Goal: Transaction & Acquisition: Purchase product/service

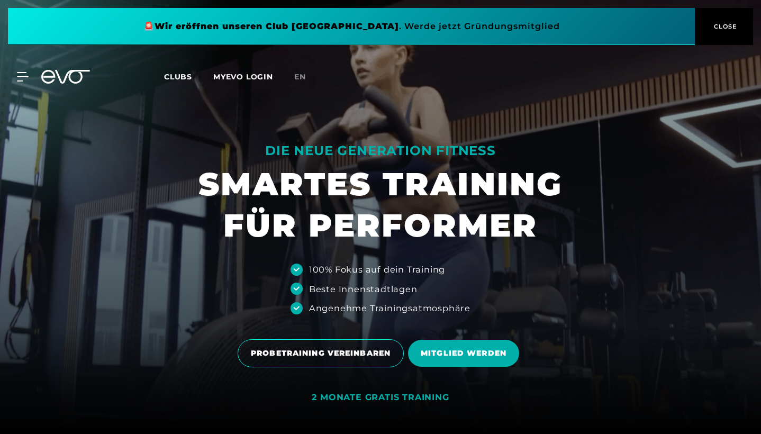
click at [396, 29] on span at bounding box center [351, 26] width 687 height 37
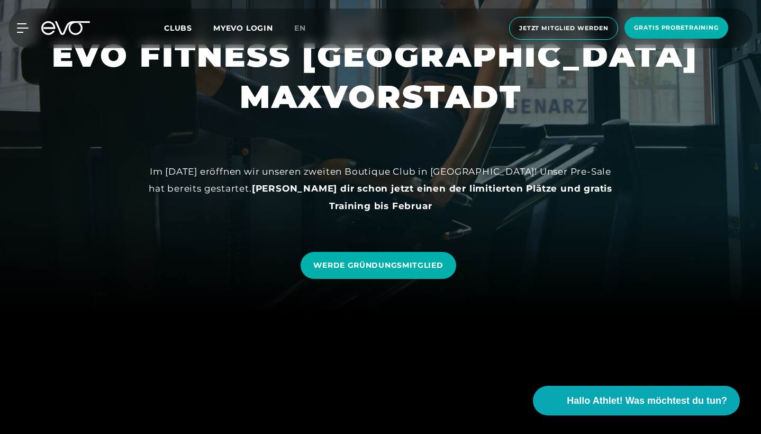
scroll to position [122, 0]
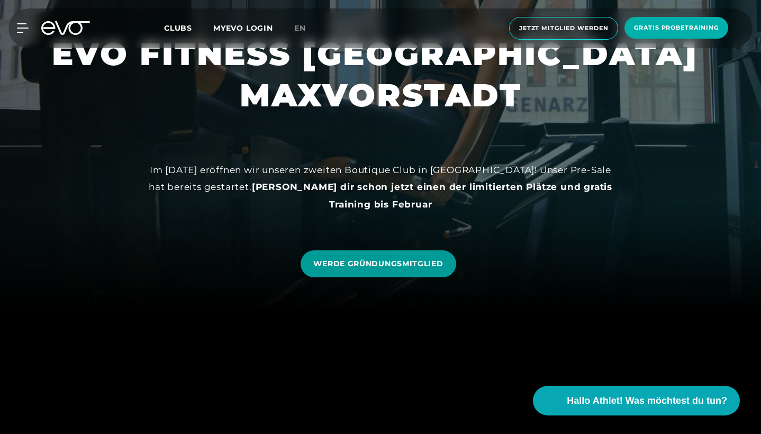
click at [421, 264] on span "WERDE GRÜNDUNGSMITGLIED" at bounding box center [378, 263] width 130 height 11
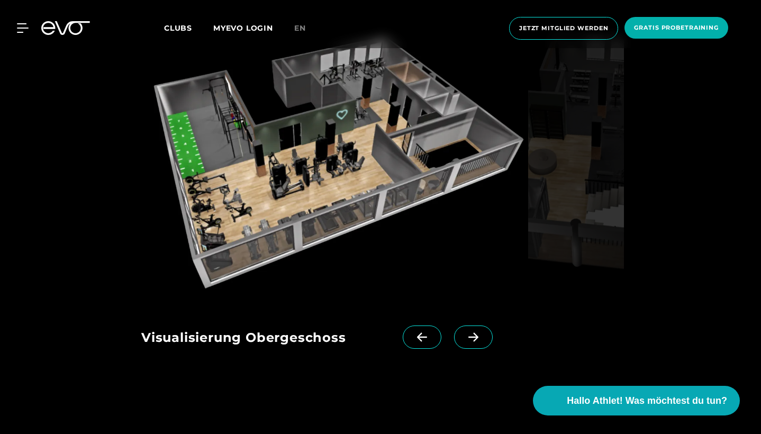
scroll to position [1424, 0]
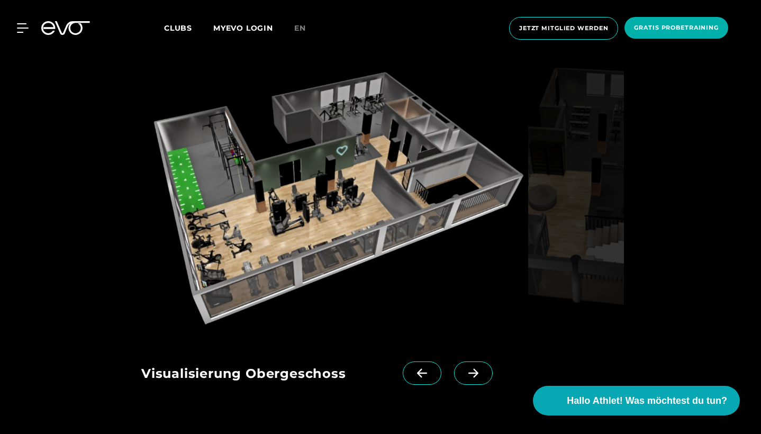
click at [484, 361] on span at bounding box center [473, 372] width 39 height 23
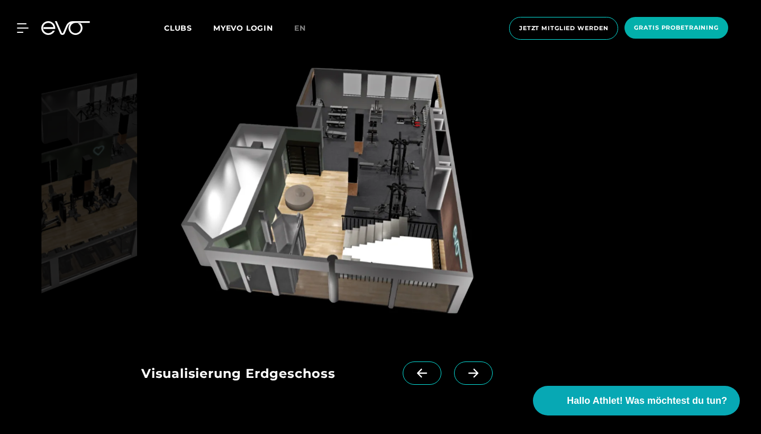
click at [480, 368] on icon at bounding box center [473, 373] width 19 height 10
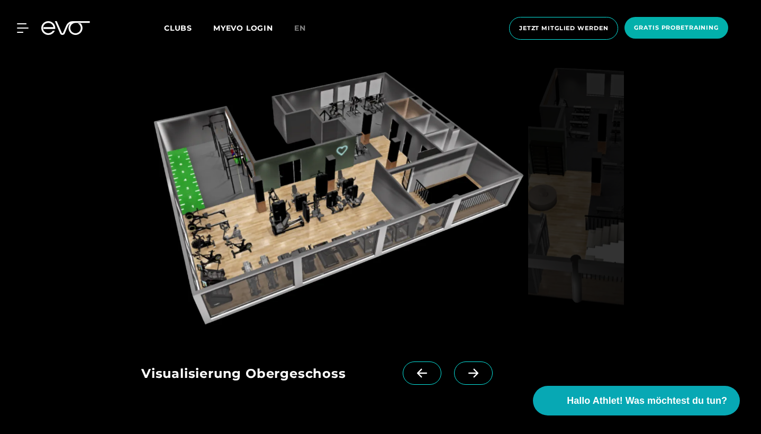
click at [480, 368] on icon at bounding box center [473, 373] width 19 height 10
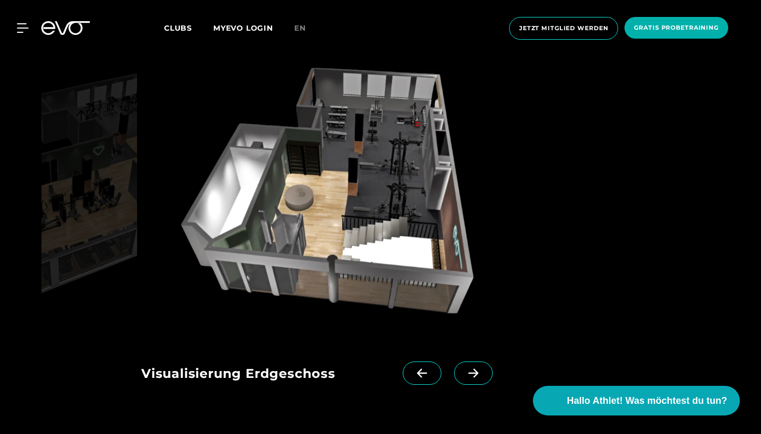
click at [483, 361] on span at bounding box center [473, 372] width 39 height 23
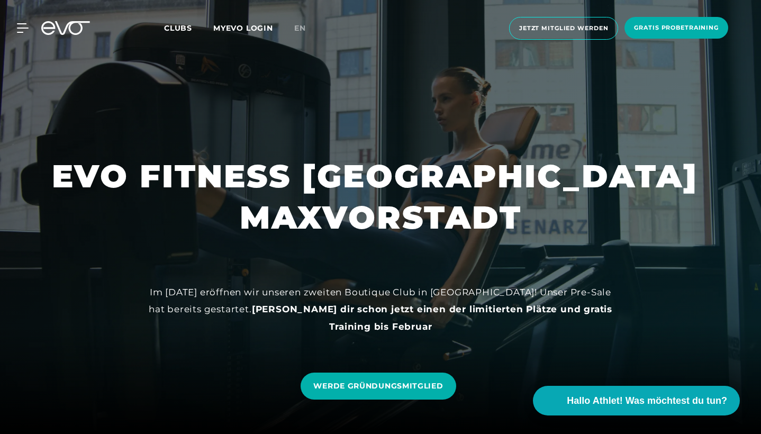
scroll to position [0, 0]
click at [425, 393] on link "WERDE GRÜNDUNGSMITGLIED" at bounding box center [378, 386] width 155 height 27
click at [694, 22] on span "Gratis Probetraining" at bounding box center [676, 28] width 104 height 22
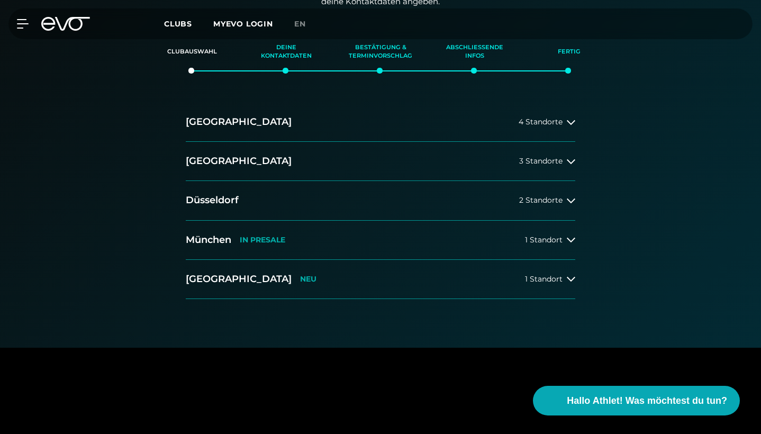
scroll to position [246, 0]
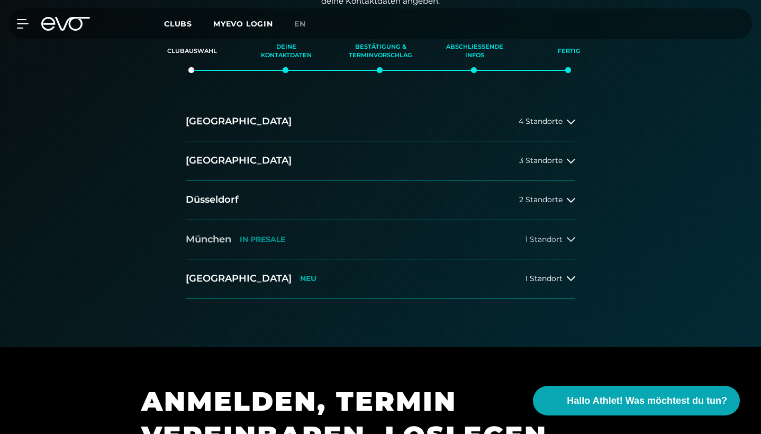
click at [542, 235] on span "1 Standort" at bounding box center [544, 239] width 38 height 8
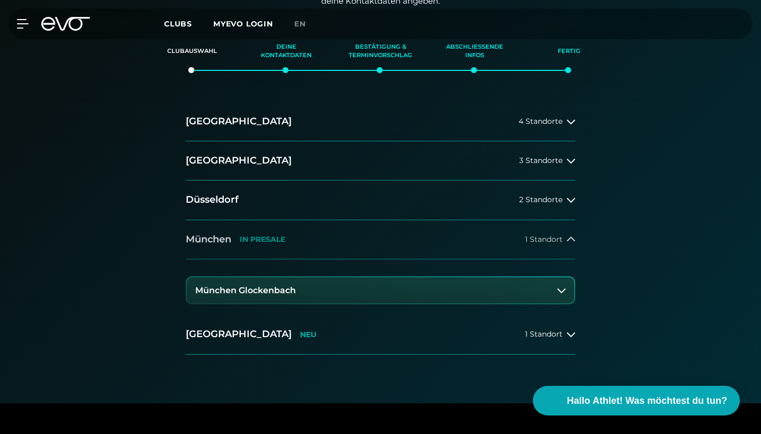
click at [277, 233] on div "[GEOGRAPHIC_DATA] IN [GEOGRAPHIC_DATA]" at bounding box center [235, 239] width 99 height 13
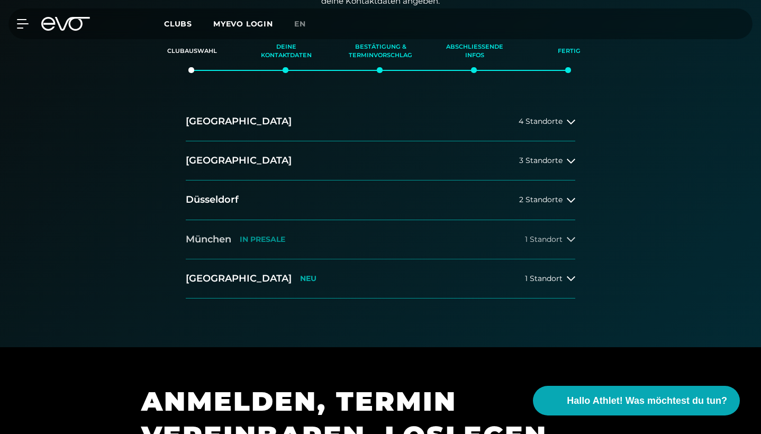
click at [278, 235] on p "IN PRESALE" at bounding box center [263, 239] width 46 height 9
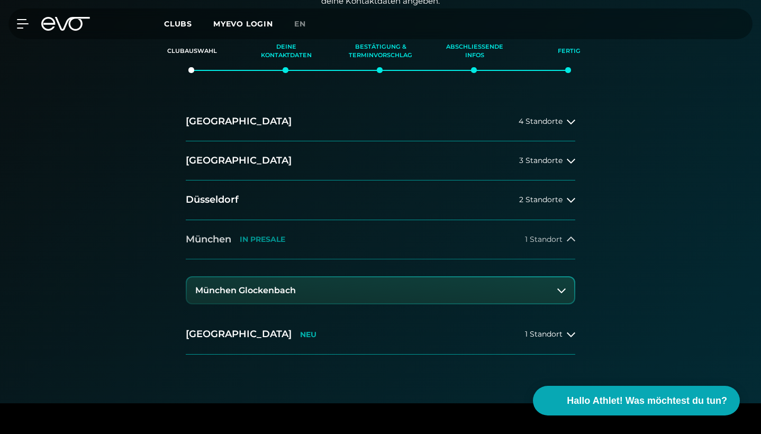
click at [278, 235] on p "IN PRESALE" at bounding box center [263, 239] width 46 height 9
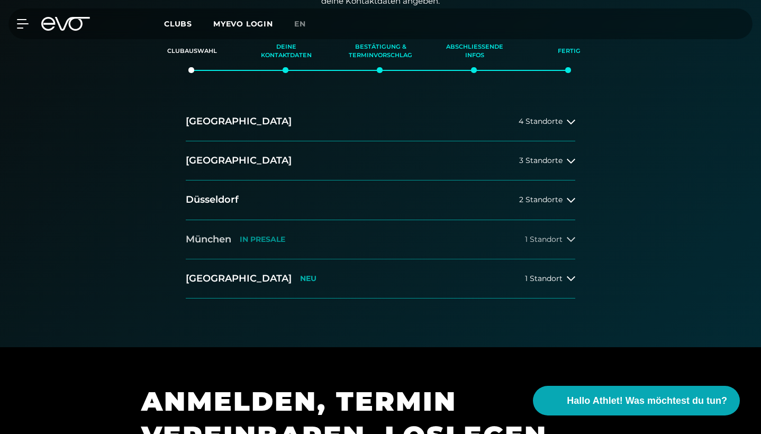
click at [278, 235] on p "IN PRESALE" at bounding box center [263, 239] width 46 height 9
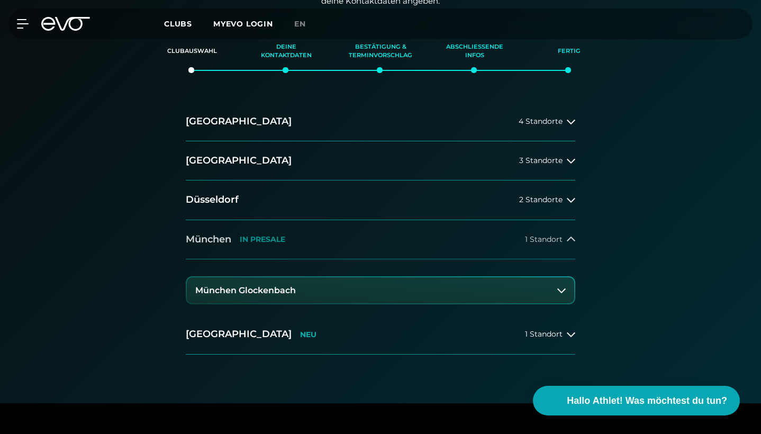
click at [278, 235] on p "IN PRESALE" at bounding box center [263, 239] width 46 height 9
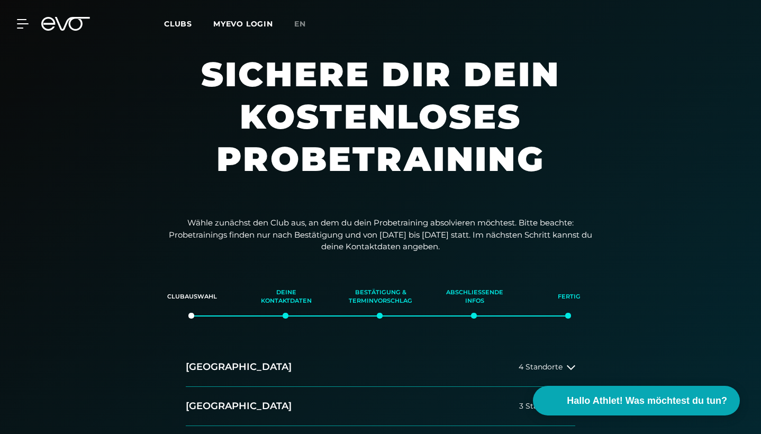
scroll to position [0, 0]
click at [71, 17] on icon at bounding box center [72, 24] width 35 height 14
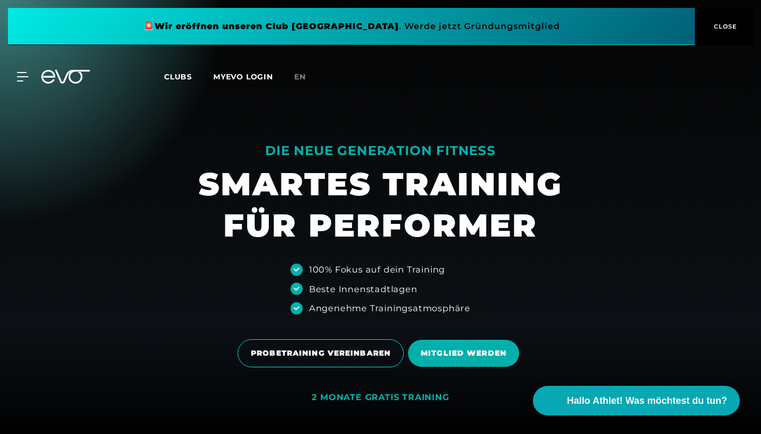
click at [513, 25] on span at bounding box center [351, 26] width 687 height 37
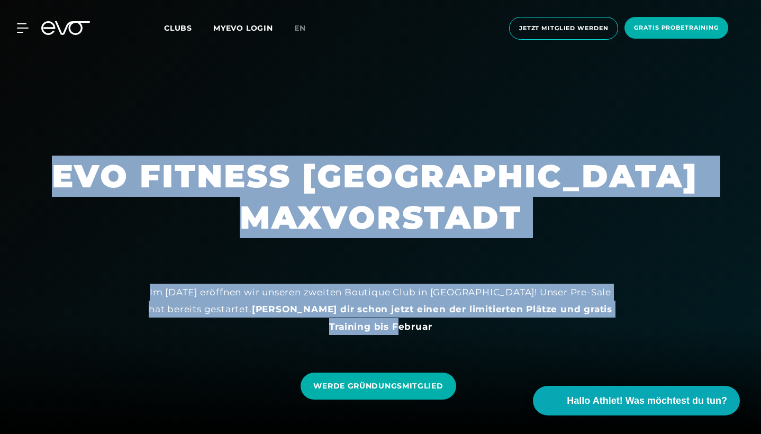
drag, startPoint x: 137, startPoint y: 289, endPoint x: 438, endPoint y: 330, distance: 304.4
click at [440, 330] on div "EVO FITNESS [GEOGRAPHIC_DATA] MAXVORSTADT Im [DATE] eröffnen wir unseren zweite…" at bounding box center [380, 217] width 761 height 434
click at [438, 330] on div "Im [DATE] eröffnen wir unseren zweiten Boutique Club in [GEOGRAPHIC_DATA]! Unse…" at bounding box center [380, 309] width 476 height 51
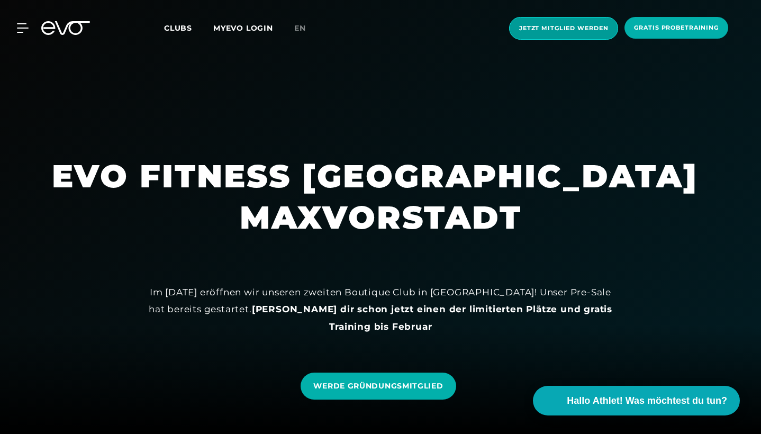
click at [582, 33] on span "Jetzt Mitglied werden" at bounding box center [563, 28] width 109 height 23
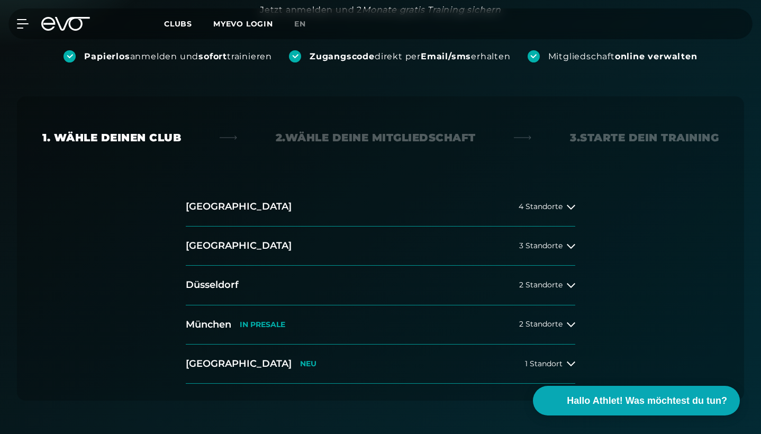
scroll to position [212, 0]
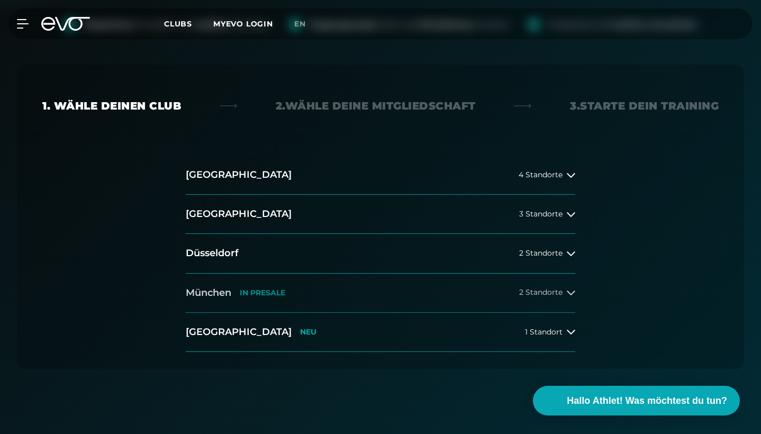
click at [324, 297] on button "[GEOGRAPHIC_DATA] IN [GEOGRAPHIC_DATA] 2 Standorte" at bounding box center [380, 293] width 389 height 39
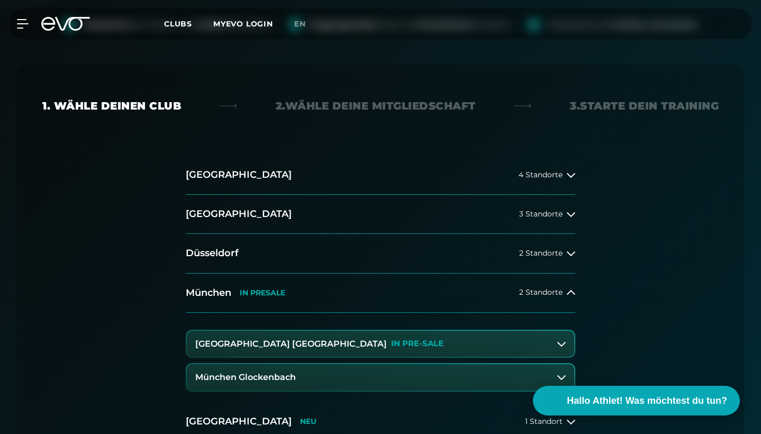
click at [391, 344] on p "IN PRE-SALE" at bounding box center [417, 343] width 52 height 9
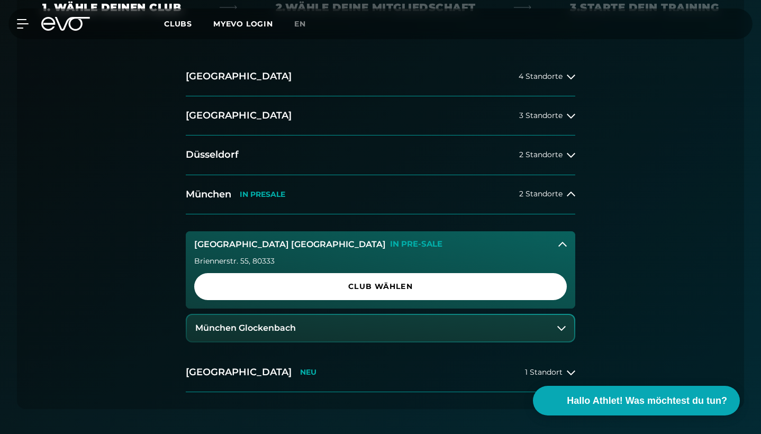
scroll to position [313, 0]
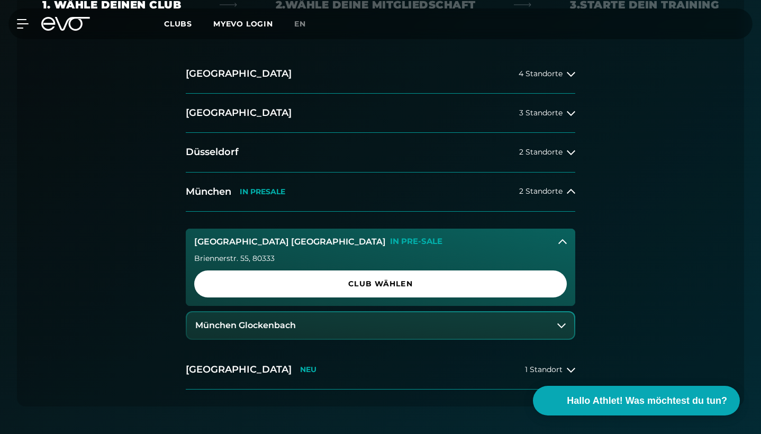
click at [317, 328] on button "München Glockenbach" at bounding box center [380, 325] width 387 height 26
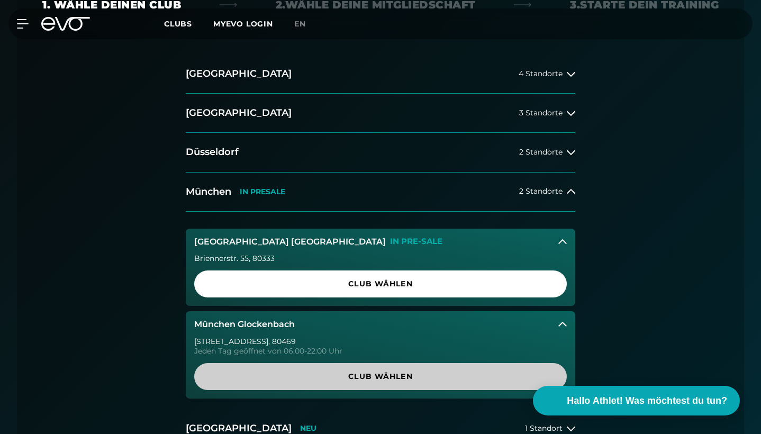
click at [306, 374] on span "Club wählen" at bounding box center [380, 376] width 347 height 11
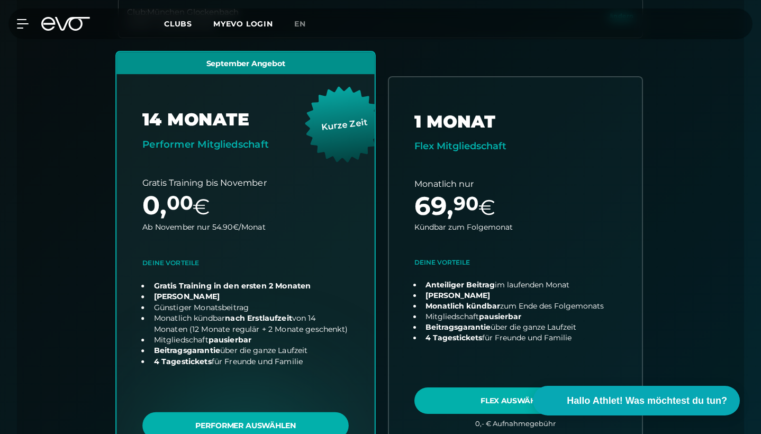
scroll to position [371, 0]
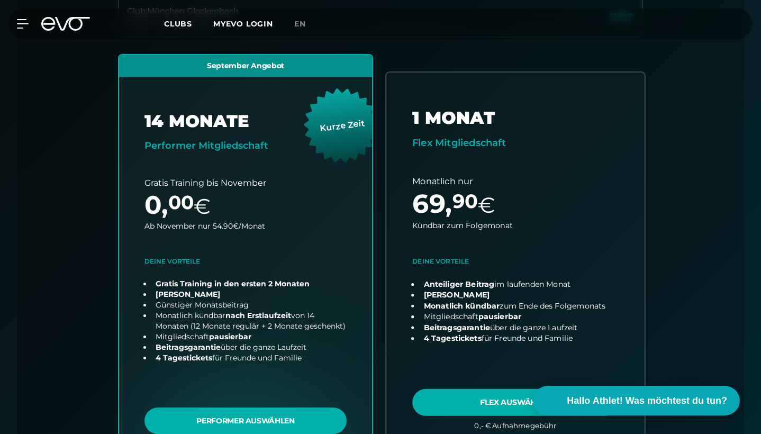
click at [494, 266] on link "choose plan" at bounding box center [515, 258] width 258 height 373
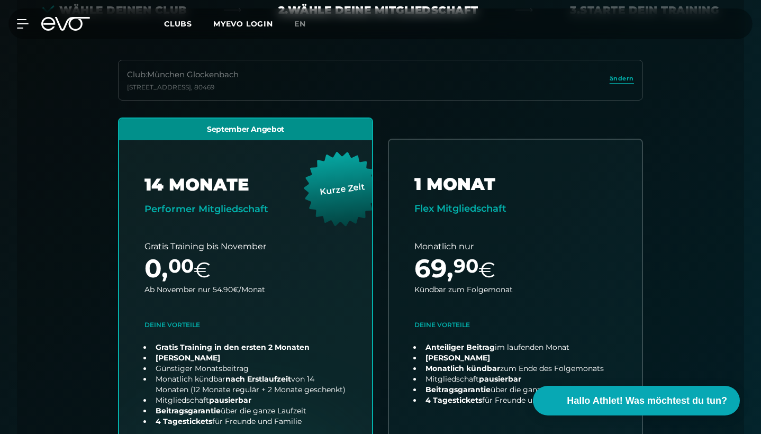
scroll to position [295, 0]
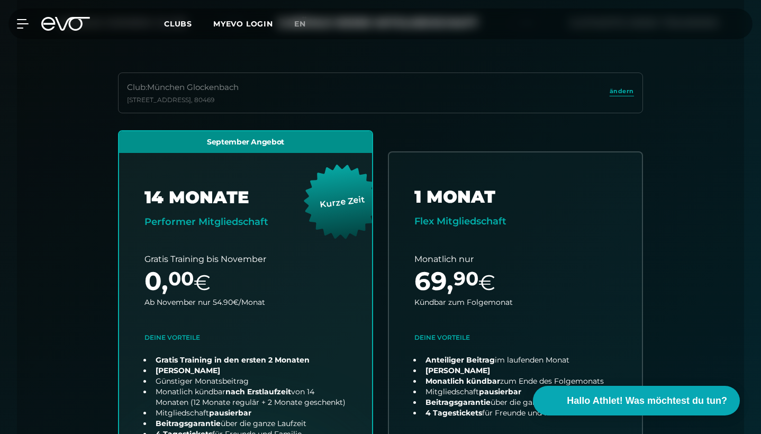
click at [338, 86] on div "Club : München [STREET_ADDRESS]" at bounding box center [380, 92] width 525 height 41
drag, startPoint x: 207, startPoint y: 102, endPoint x: 124, endPoint y: 95, distance: 82.8
click at [124, 95] on div "Club : München [STREET_ADDRESS]" at bounding box center [380, 92] width 525 height 41
copy div "[STREET_ADDRESS]"
